Goal: Find specific page/section: Find specific page/section

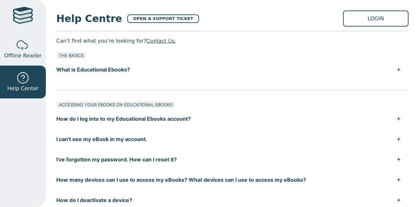
click at [369, 16] on link "LOGIN" at bounding box center [375, 18] width 65 height 16
click at [96, 120] on button "How do I log into to my Educational Ebooks account?" at bounding box center [232, 118] width 352 height 20
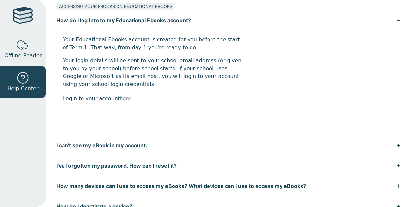
scroll to position [99, 0]
click at [118, 93] on p "Login to your account here ." at bounding box center [153, 98] width 180 height 10
click at [120, 96] on link "here" at bounding box center [125, 98] width 11 height 7
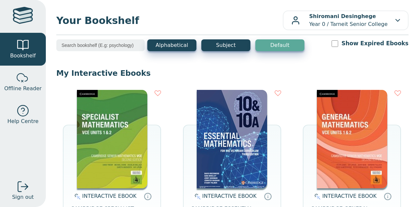
click at [368, 148] on img at bounding box center [352, 139] width 70 height 98
